Goal: Navigation & Orientation: Find specific page/section

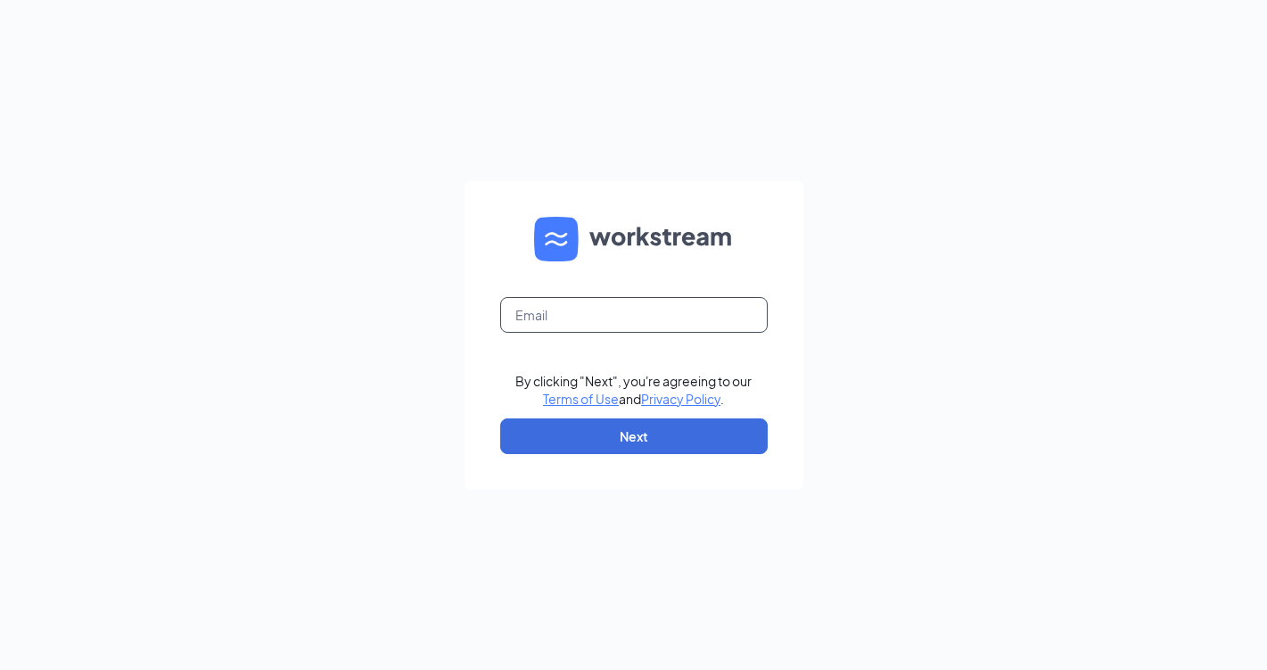
click at [548, 314] on input "text" at bounding box center [634, 315] width 268 height 36
type input "[EMAIL_ADDRESS][DOMAIN_NAME]"
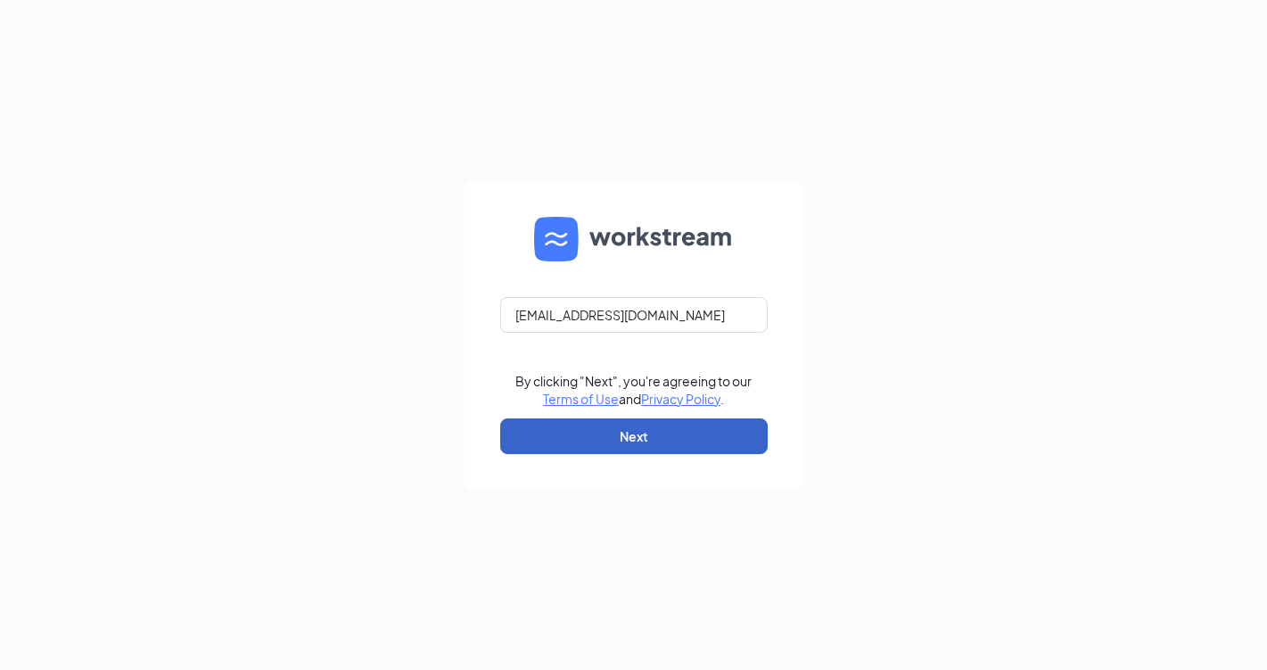
click at [615, 428] on button "Next" at bounding box center [634, 436] width 268 height 36
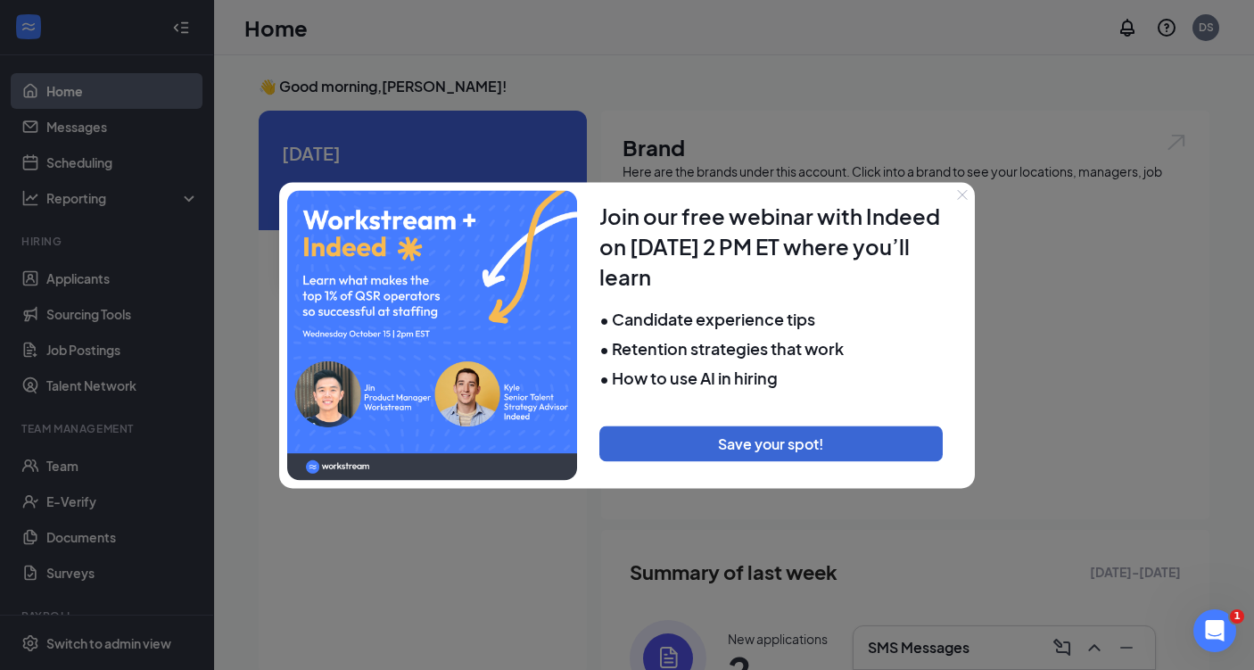
click at [967, 189] on icon "Close" at bounding box center [962, 194] width 11 height 11
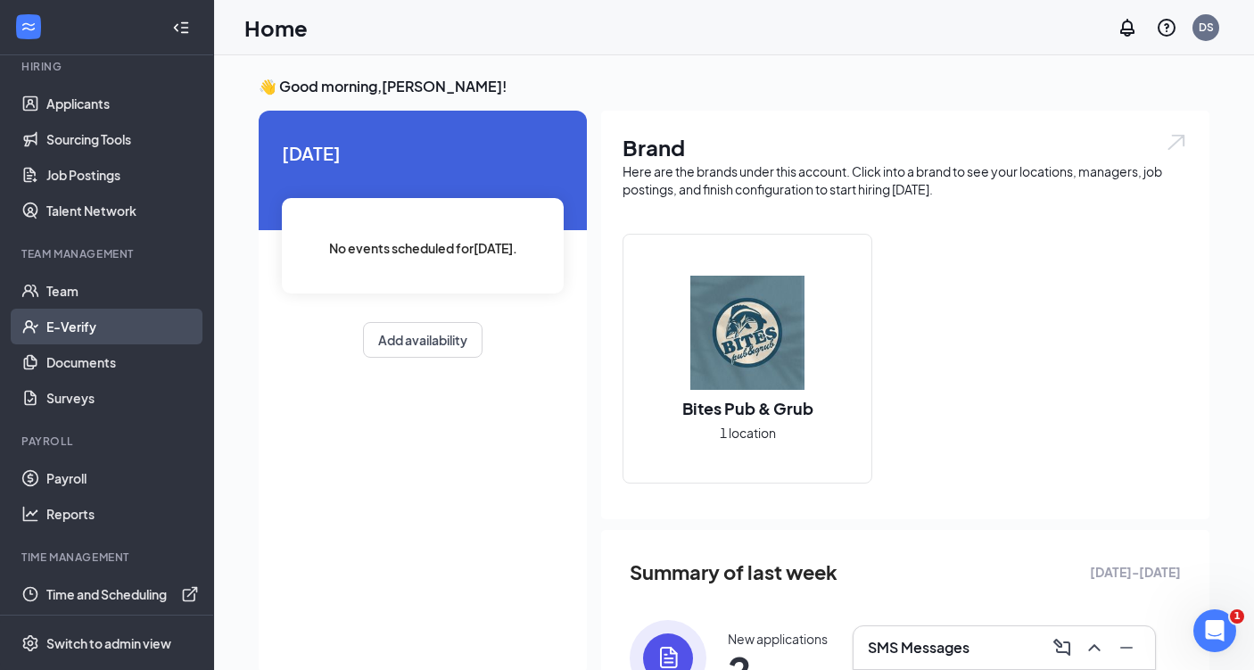
scroll to position [179, 0]
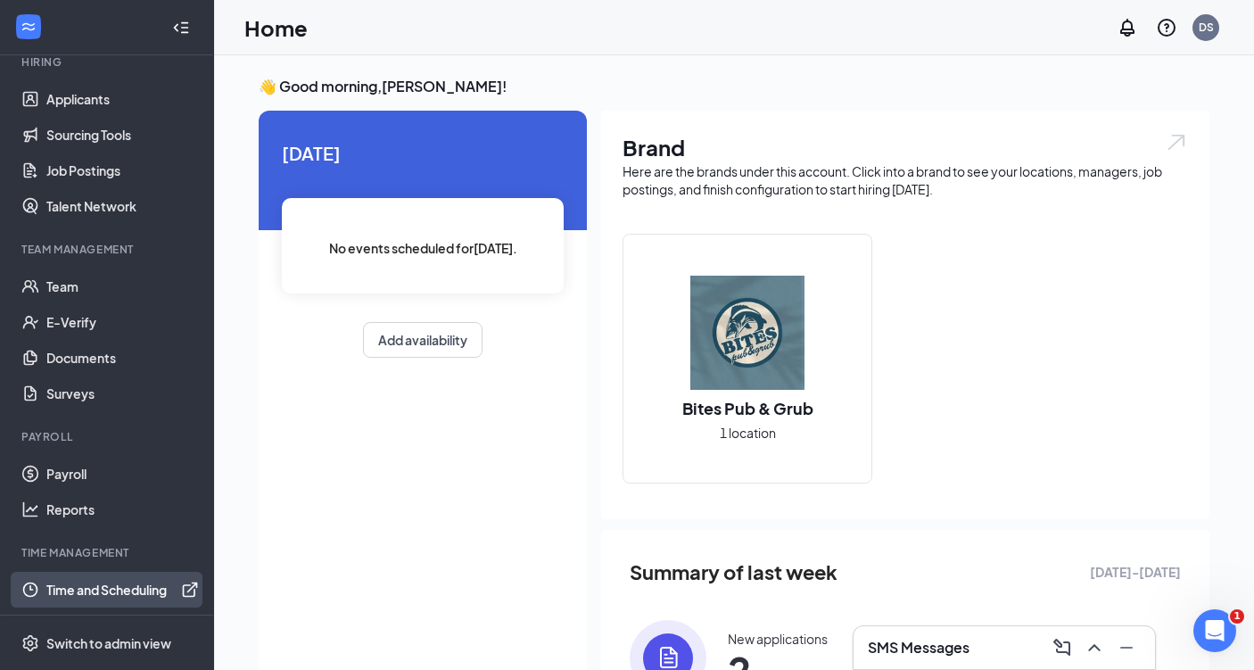
click at [132, 593] on link "Time and Scheduling" at bounding box center [122, 590] width 152 height 36
